Goal: Check status

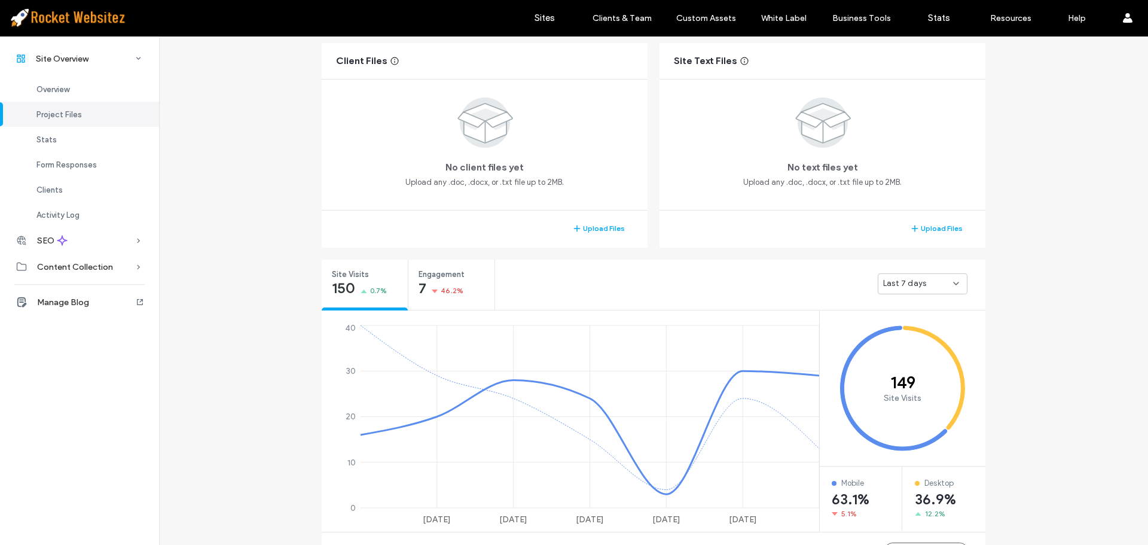
scroll to position [299, 0]
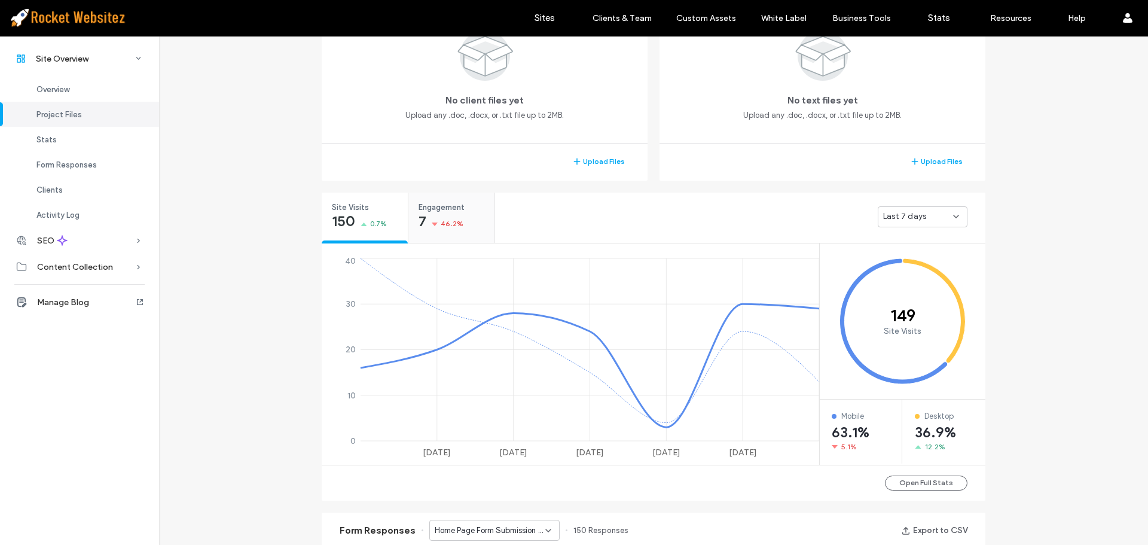
click at [479, 208] on div "Engagement 7 46.2%" at bounding box center [451, 215] width 86 height 45
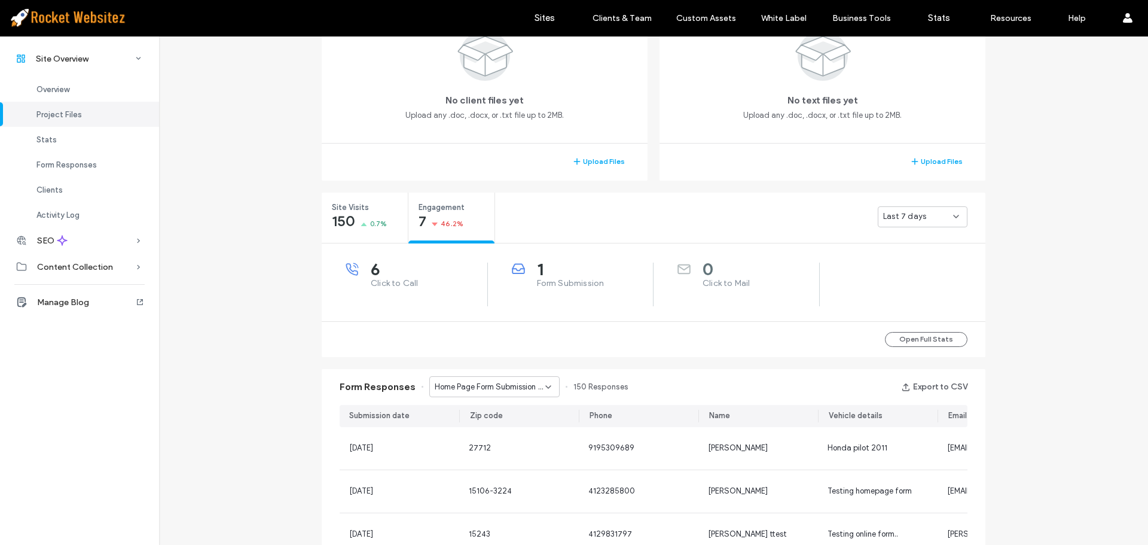
click at [540, 270] on span "1" at bounding box center [595, 269] width 117 height 12
click at [597, 270] on span "1" at bounding box center [595, 269] width 117 height 12
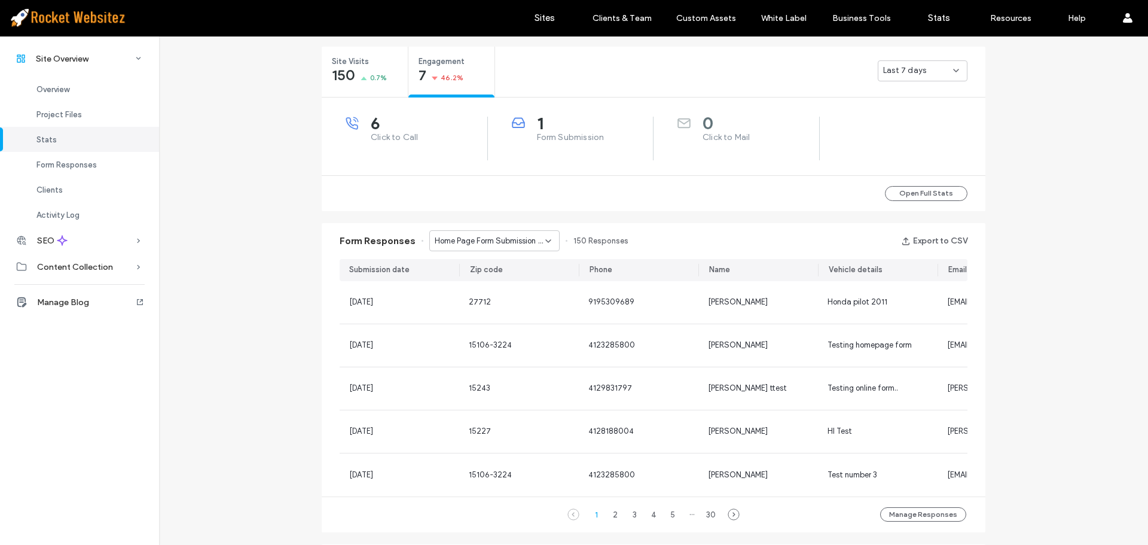
scroll to position [478, 0]
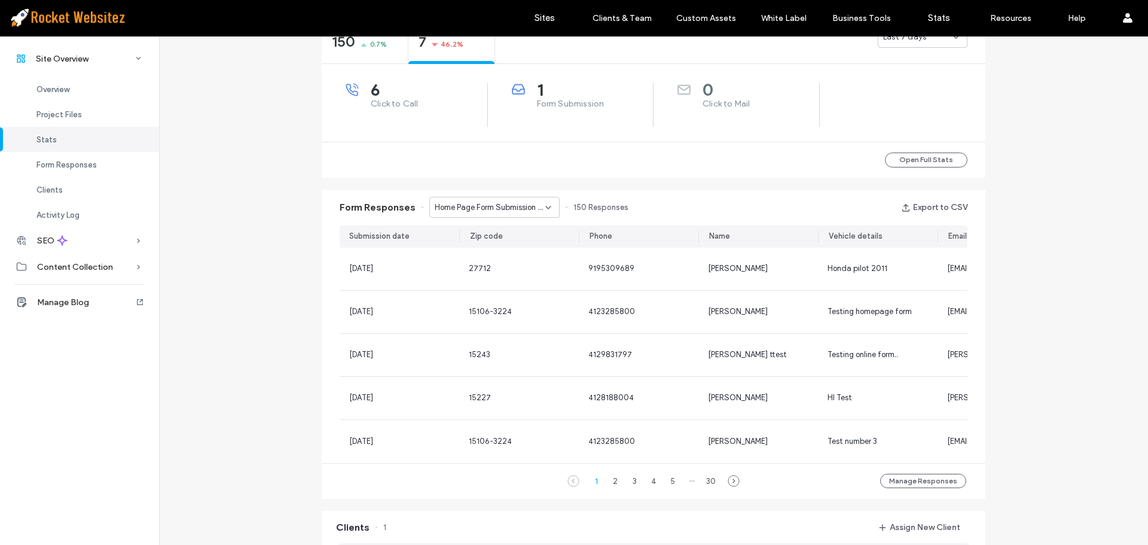
click at [472, 204] on span "Home Page Form Submission - Home page" at bounding box center [490, 207] width 111 height 12
click at [470, 240] on div "Request a Free Estimate - Contact Us popup" at bounding box center [488, 249] width 129 height 21
click at [478, 212] on span "Request a Free Estimate - Contact Us popup" at bounding box center [490, 207] width 111 height 12
click at [472, 273] on span "Contact Us Form Submission - Contact Us page" at bounding box center [486, 270] width 115 height 12
click at [493, 212] on span "Contact Us Form Submission - Contact Us page" at bounding box center [490, 207] width 111 height 12
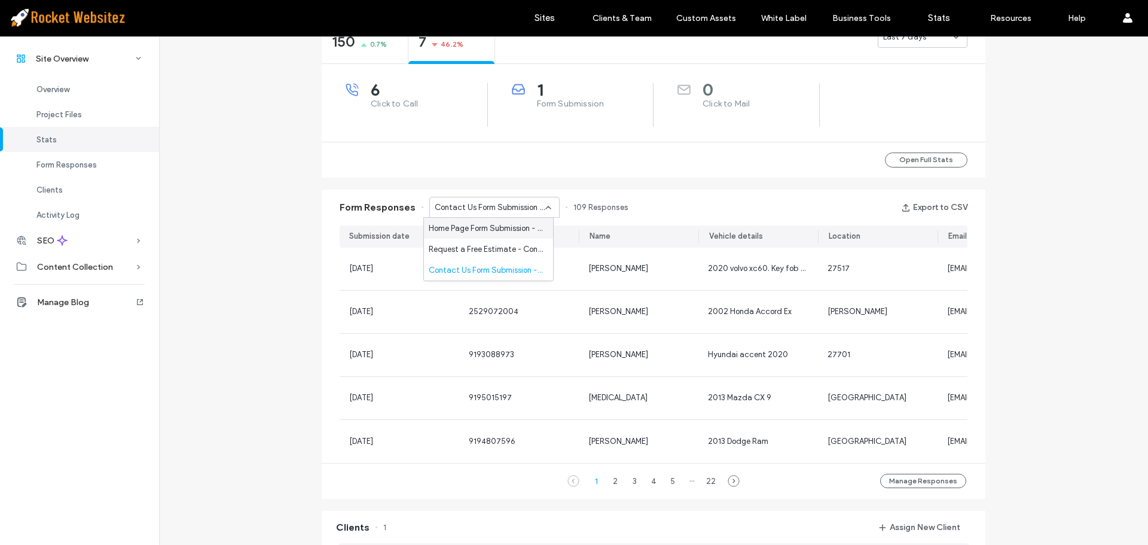
click at [230, 224] on div "Site Overview [DOMAIN_NAME] Site ID: 7ca80cf4 [URL][DOMAIN_NAME] Published [DAT…" at bounding box center [653, 277] width 989 height 1438
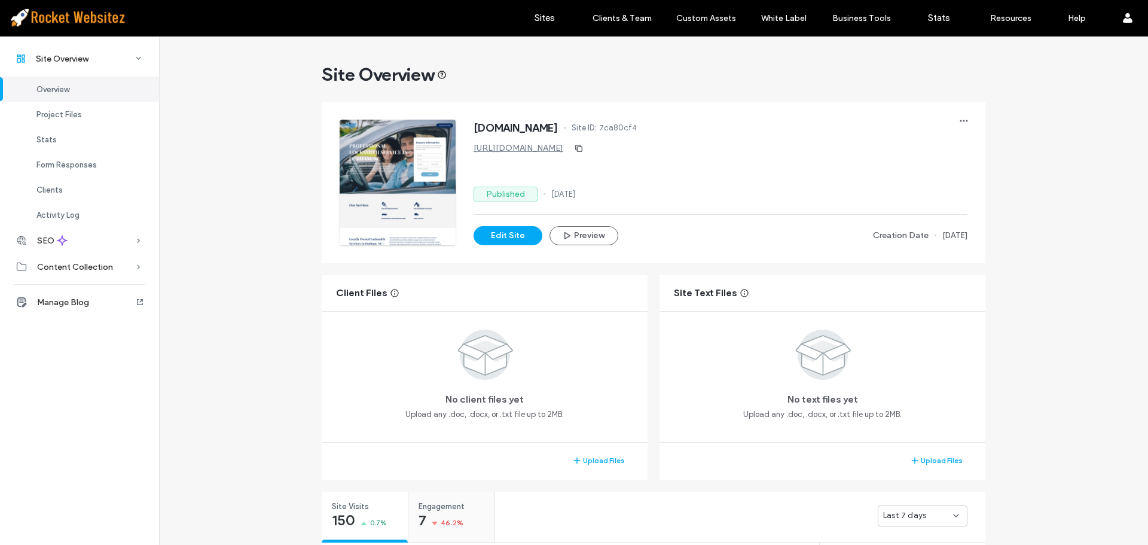
click at [483, 491] on div "Engagement 7 46.2%" at bounding box center [451, 513] width 86 height 45
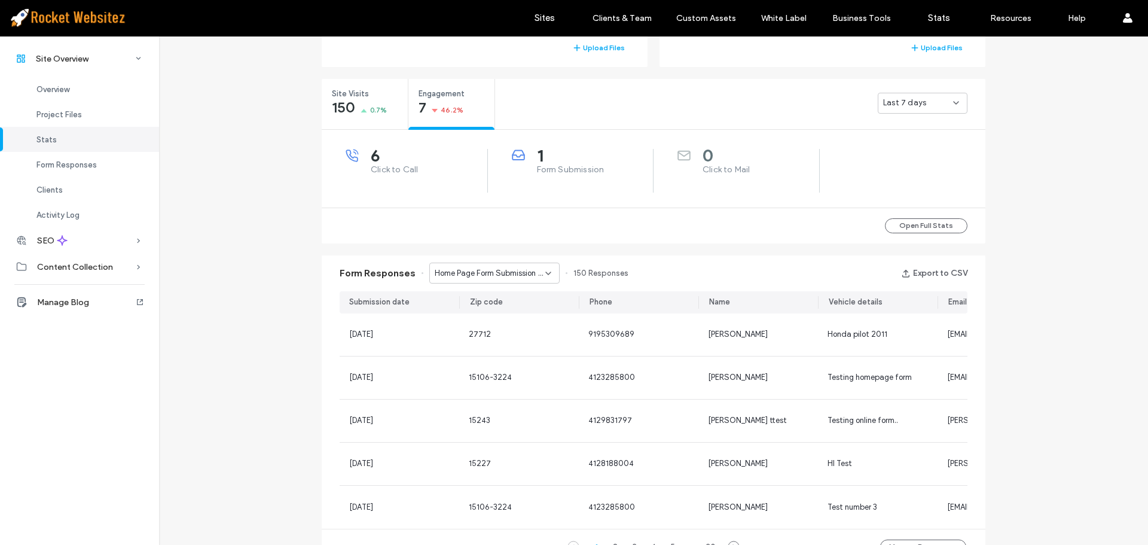
scroll to position [418, 0]
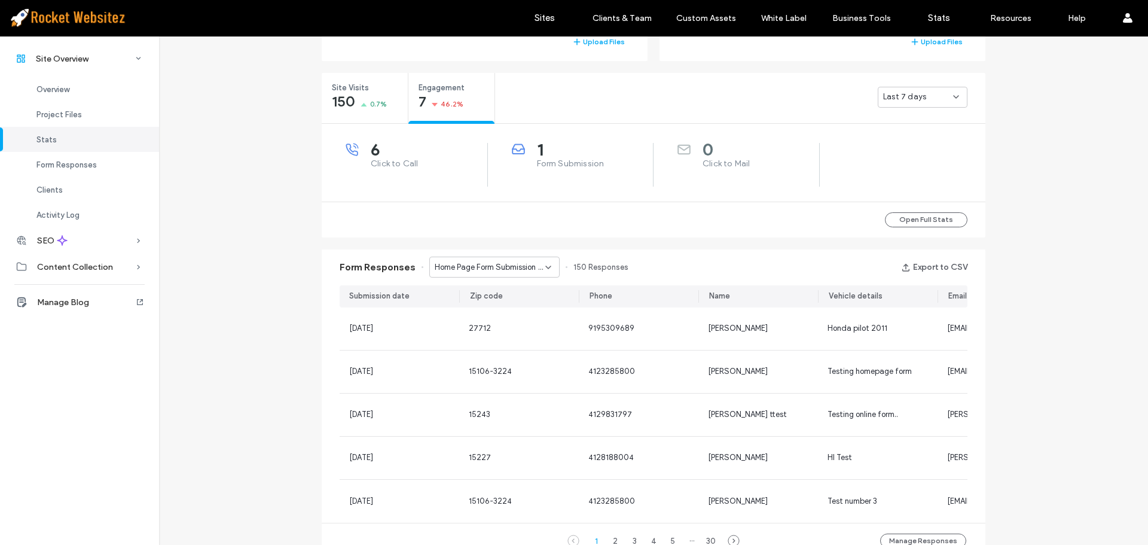
click at [508, 264] on span "Home Page Form Submission - Home page" at bounding box center [490, 267] width 111 height 12
click at [490, 311] on span "Request a Free Estimate - Contact Us popup" at bounding box center [486, 309] width 115 height 12
click at [493, 267] on span "Request a Free Estimate - Contact Us popup" at bounding box center [490, 267] width 111 height 12
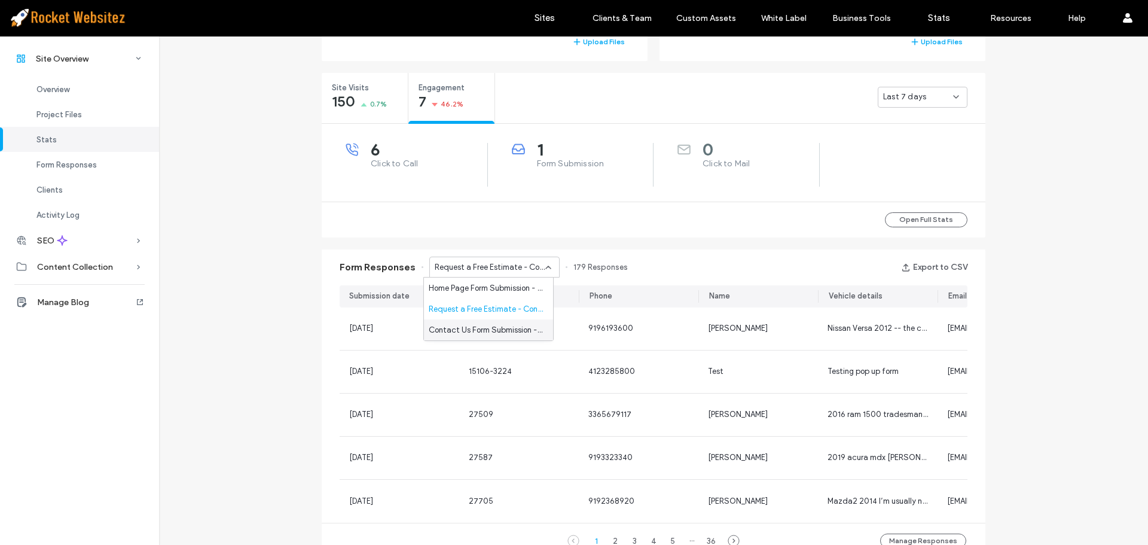
click at [485, 326] on span "Contact Us Form Submission - Contact Us page" at bounding box center [486, 330] width 115 height 12
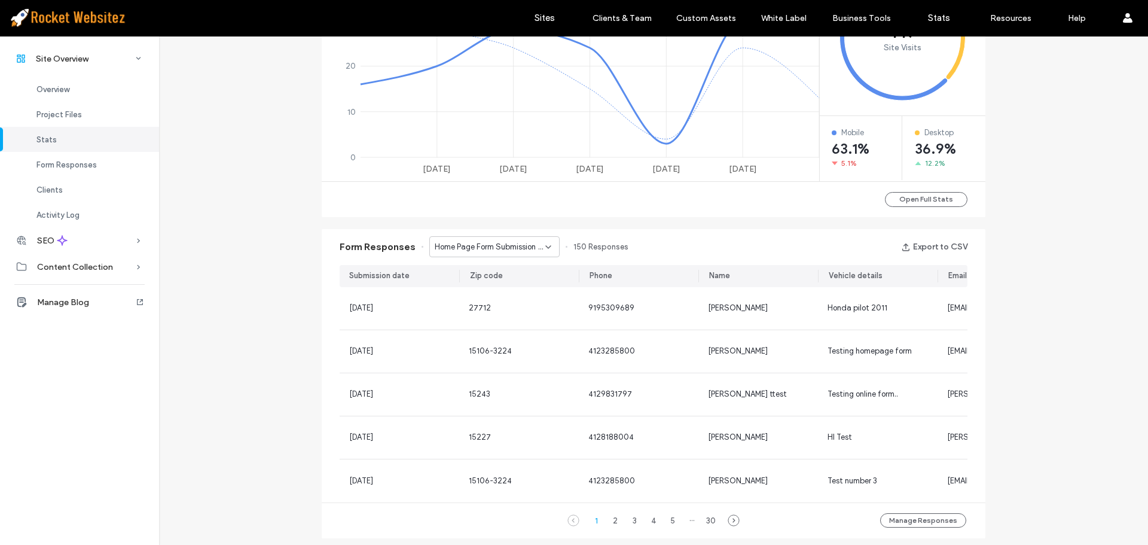
scroll to position [658, 0]
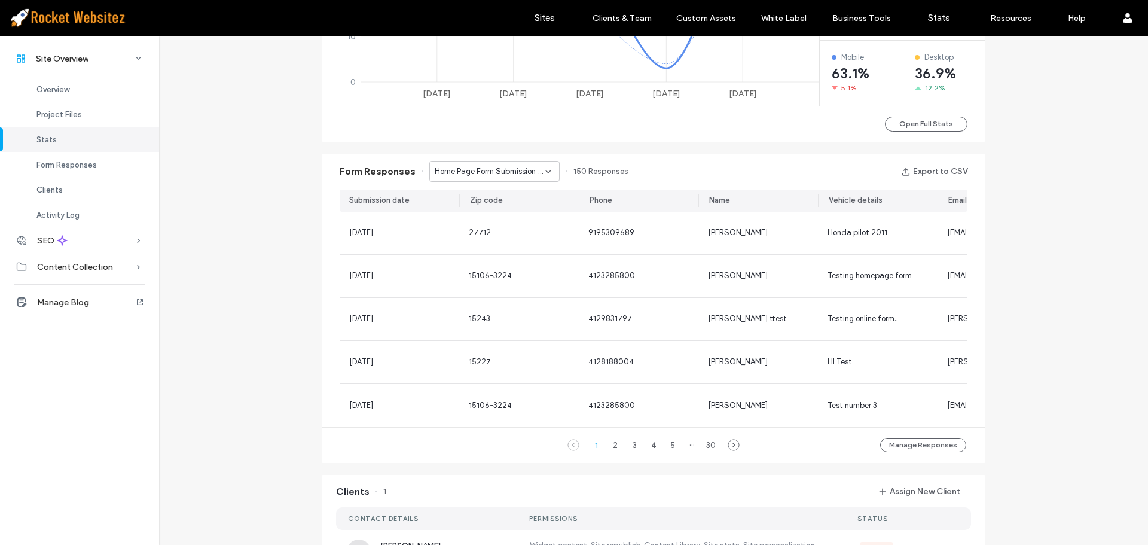
click at [488, 174] on span "Home Page Form Submission - Home page" at bounding box center [490, 172] width 111 height 12
click at [482, 218] on span "Request a Free Estimate - Contact Us popup" at bounding box center [486, 213] width 115 height 12
click at [487, 167] on span "Request a Free Estimate - Contact Us popup" at bounding box center [490, 172] width 111 height 12
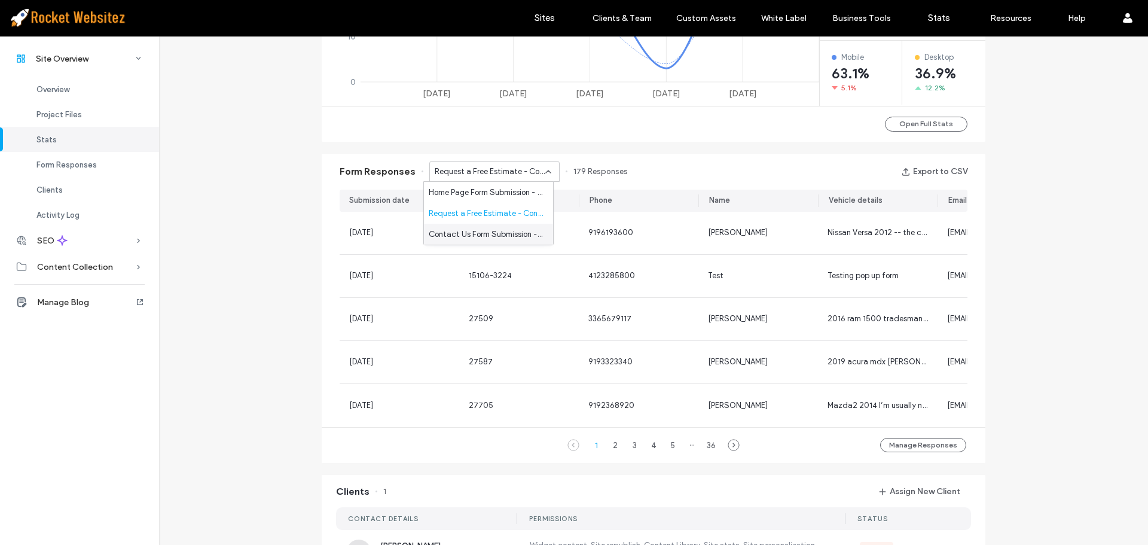
click at [479, 230] on span "Contact Us Form Submission - Contact Us page" at bounding box center [486, 234] width 115 height 12
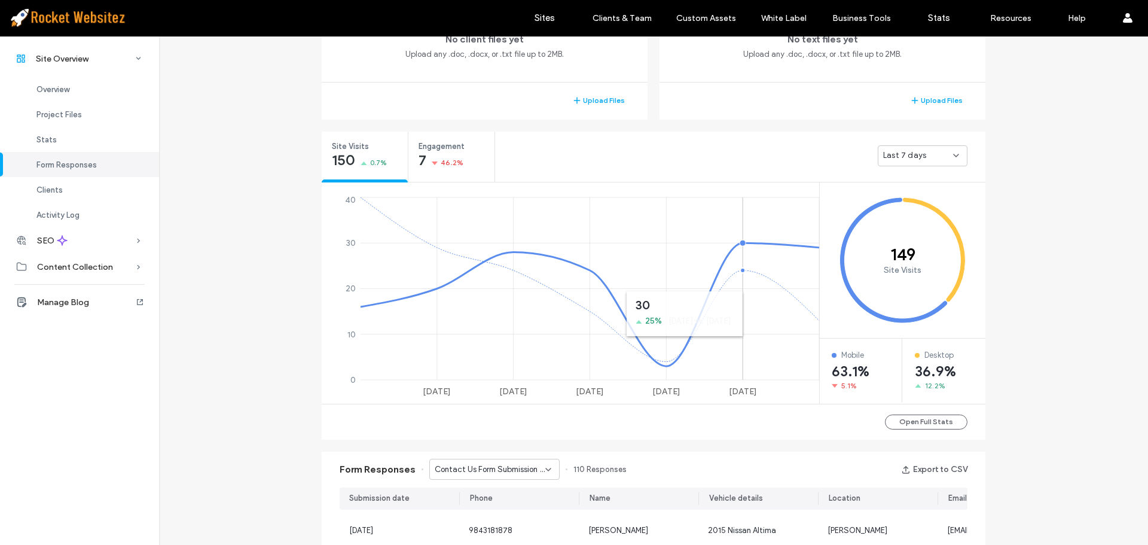
scroll to position [359, 0]
